Goal: Task Accomplishment & Management: Complete application form

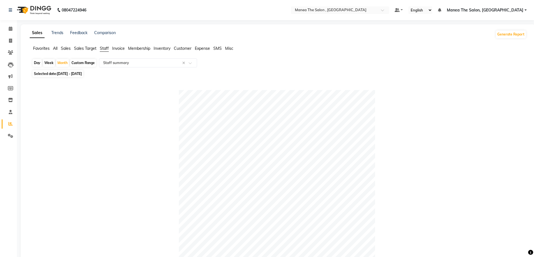
select select "full_report"
select select "pdf"
click at [15, 40] on span at bounding box center [11, 41] width 10 height 6
select select "service"
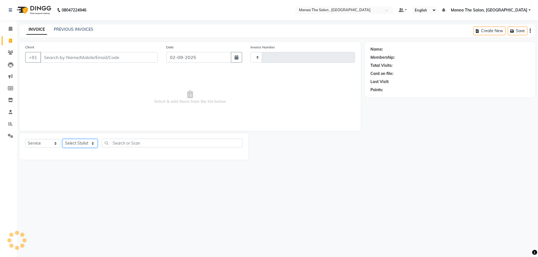
click at [72, 140] on select "Select Stylist" at bounding box center [79, 143] width 35 height 9
click at [73, 145] on select "Select Stylist" at bounding box center [79, 143] width 35 height 9
type input "2330"
select select "7201"
click at [75, 144] on select "Select Stylist" at bounding box center [79, 143] width 35 height 9
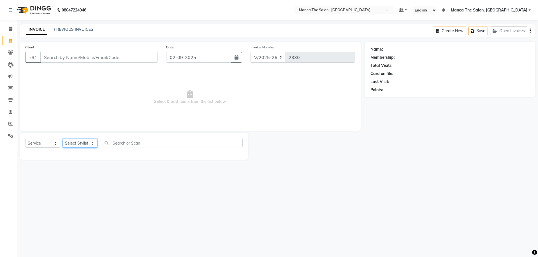
click at [75, 144] on select "Select Stylist" at bounding box center [79, 143] width 35 height 9
click at [75, 143] on select "Select Stylist [PERSON_NAME] Manager [PERSON_NAME] [PERSON_NAME] [PERSON_NAME]" at bounding box center [79, 143] width 35 height 9
select select "72491"
click at [62, 139] on select "Select Stylist [PERSON_NAME] Manager [PERSON_NAME] [PERSON_NAME] [PERSON_NAME]" at bounding box center [79, 143] width 35 height 9
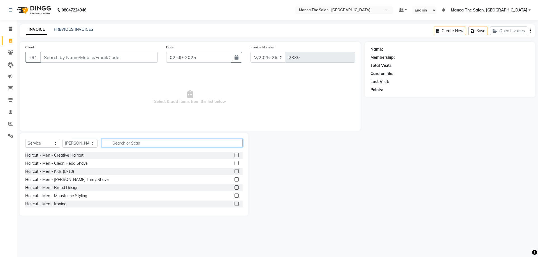
click at [136, 145] on input "text" at bounding box center [172, 143] width 141 height 9
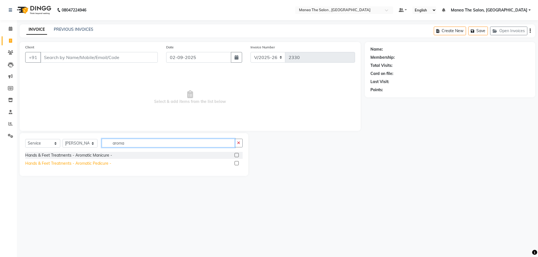
type input "aroma"
click at [93, 162] on div "Hands & Feet Treatments - Aromatic Pedicure -" at bounding box center [68, 164] width 86 height 6
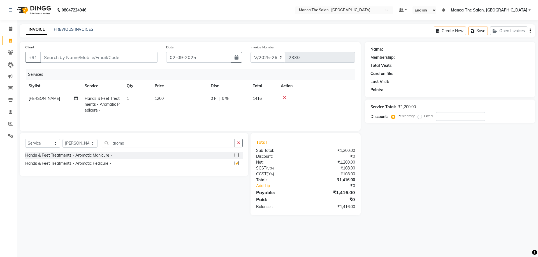
checkbox input "false"
drag, startPoint x: 127, startPoint y: 143, endPoint x: 71, endPoint y: 144, distance: 56.6
click at [71, 144] on div "Select Service Product Membership Package Voucher Prepaid Gift Card Select Styl…" at bounding box center [133, 145] width 217 height 13
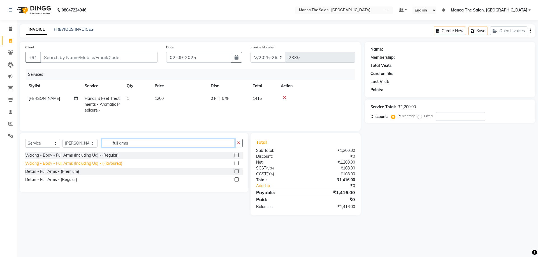
type input "full arms"
click at [86, 163] on div "Waxing - Body - Full Arms (Including Ua) - (Flavoured)" at bounding box center [73, 164] width 97 height 6
checkbox input "false"
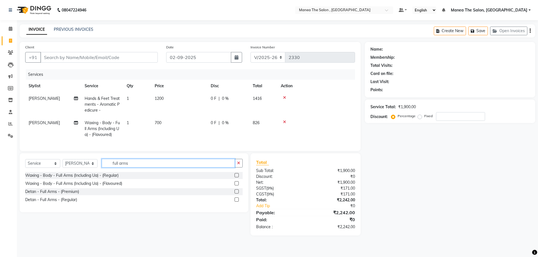
drag, startPoint x: 132, startPoint y: 170, endPoint x: 81, endPoint y: 167, distance: 50.8
click at [81, 167] on div "Select Service Product Membership Package Voucher Prepaid Gift Card Select Styl…" at bounding box center [133, 165] width 217 height 13
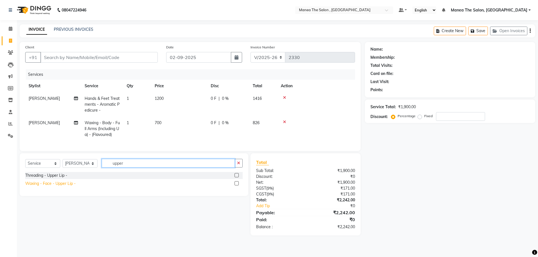
type input "upper"
drag, startPoint x: 66, startPoint y: 188, endPoint x: 95, endPoint y: 180, distance: 29.5
click at [67, 187] on div "Waxing - Face - Upper Lip -" at bounding box center [50, 184] width 50 height 6
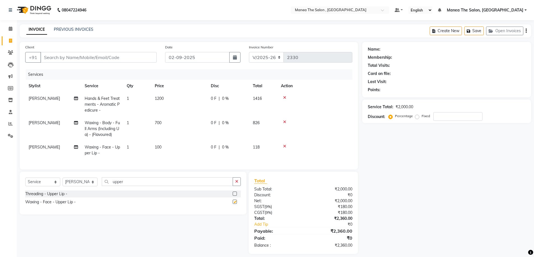
checkbox input "false"
drag, startPoint x: 127, startPoint y: 184, endPoint x: 88, endPoint y: 186, distance: 39.5
click at [88, 186] on div "Select Service Product Membership Package Voucher Prepaid Gift Card Select Styl…" at bounding box center [132, 184] width 215 height 13
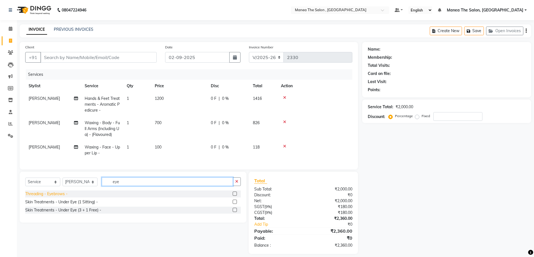
type input "eye"
click at [49, 197] on div "Threading - Eyebrows -" at bounding box center [46, 194] width 42 height 6
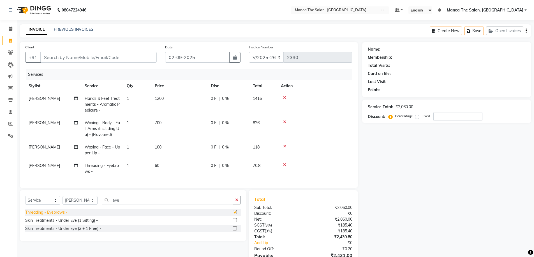
checkbox input "false"
click at [283, 146] on icon at bounding box center [284, 147] width 3 height 4
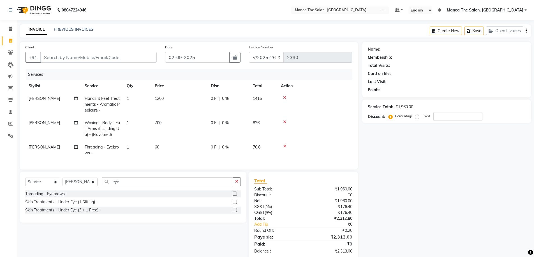
click at [283, 146] on icon at bounding box center [284, 147] width 3 height 4
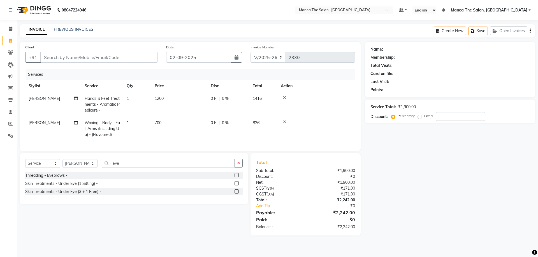
click at [118, 52] on div "Client +91" at bounding box center [91, 55] width 141 height 23
click at [119, 57] on input "Client" at bounding box center [98, 57] width 117 height 11
type input "9"
type input "0"
click at [55, 60] on input "9390997011" at bounding box center [84, 57] width 89 height 11
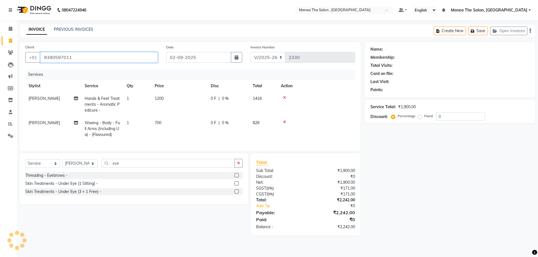
type input "9390597011"
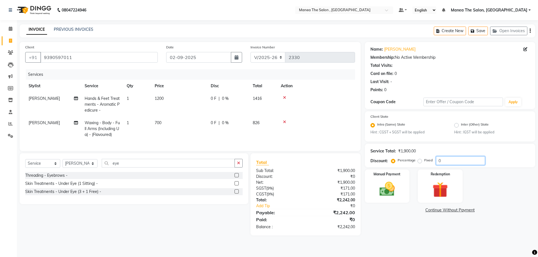
drag, startPoint x: 446, startPoint y: 159, endPoint x: 400, endPoint y: 159, distance: 45.7
click at [400, 159] on div "Percentage Fixed 0" at bounding box center [438, 161] width 93 height 9
type input "30"
